Goal: Transaction & Acquisition: Register for event/course

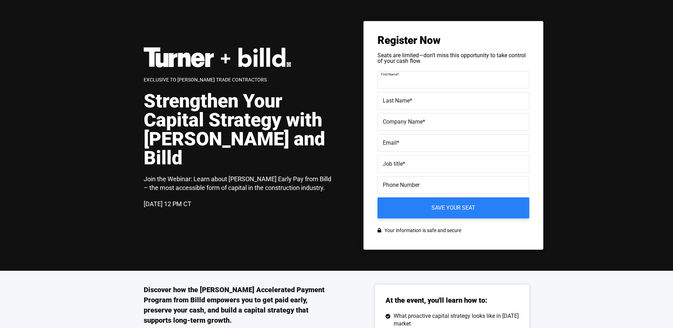
click at [427, 85] on input "First Name *" at bounding box center [454, 80] width 152 height 18
type input "Marc"
type input "Rayis"
type input "Billd"
type input "marc@billd.com"
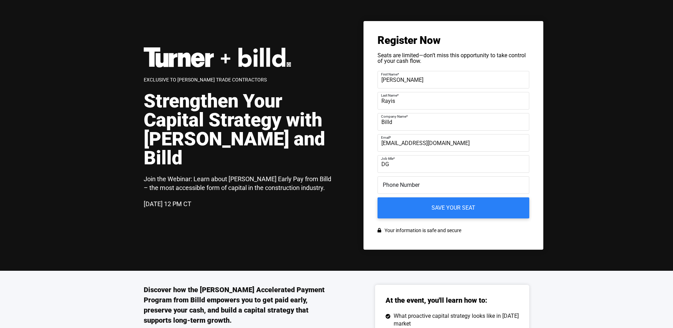
type input "DG"
click at [470, 199] on input "Save your seat" at bounding box center [454, 208] width 160 height 22
